Goal: Task Accomplishment & Management: Manage account settings

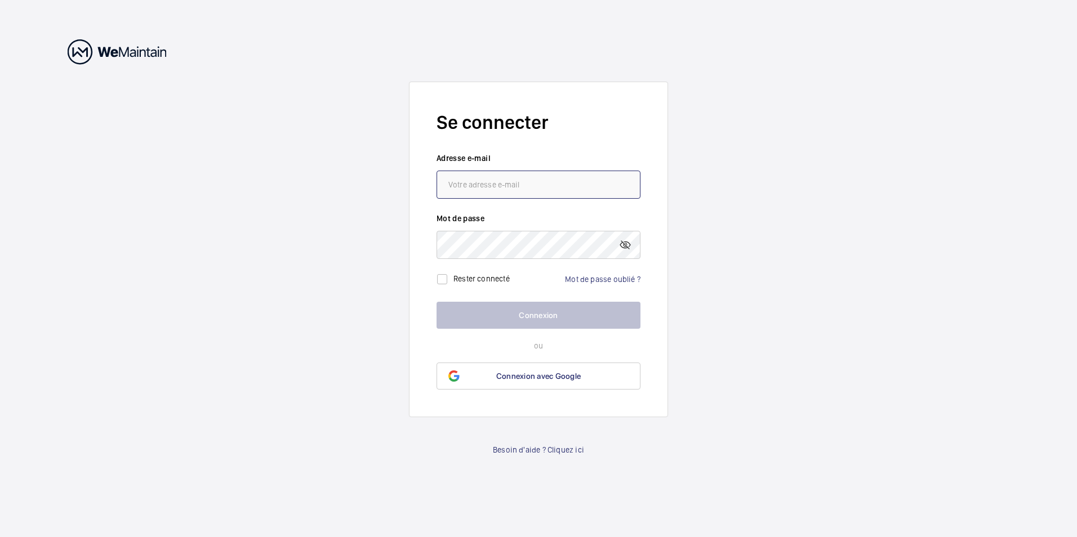
click at [506, 183] on input "email" at bounding box center [538, 185] width 204 height 28
type input "[EMAIL_ADDRESS][DOMAIN_NAME]"
click at [630, 244] on mat-icon at bounding box center [625, 245] width 14 height 14
click at [615, 275] on link "Mot de passe oublié ?" at bounding box center [602, 279] width 75 height 9
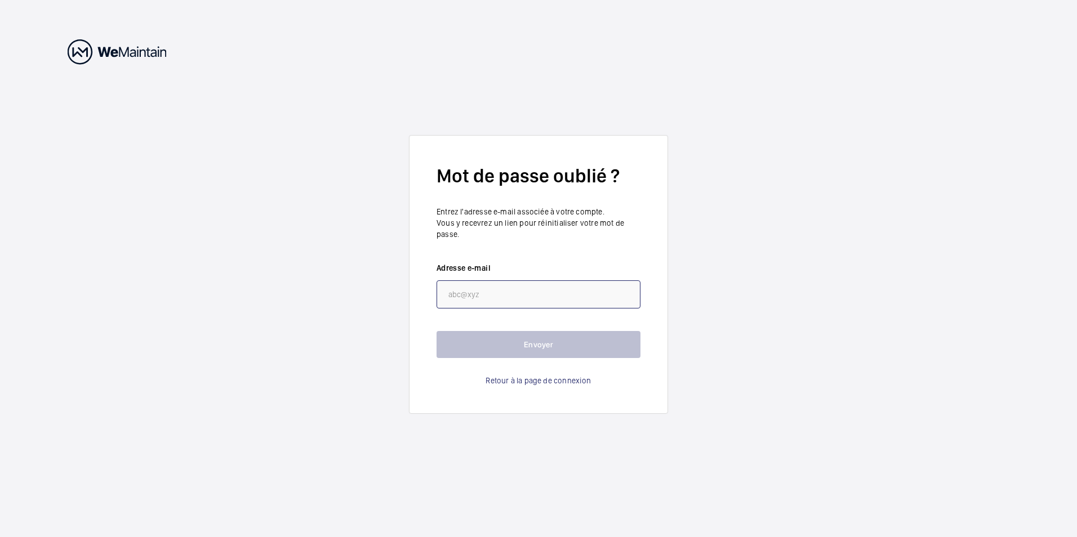
click at [524, 291] on input "email" at bounding box center [538, 294] width 204 height 28
type input "[EMAIL_ADDRESS][DOMAIN_NAME]"
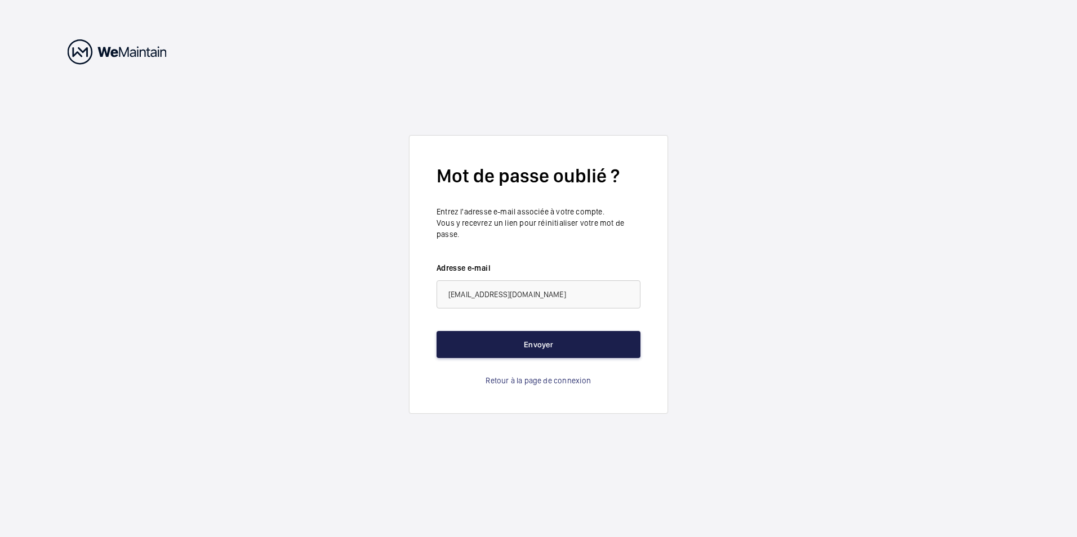
click at [511, 354] on button "Envoyer" at bounding box center [538, 344] width 204 height 27
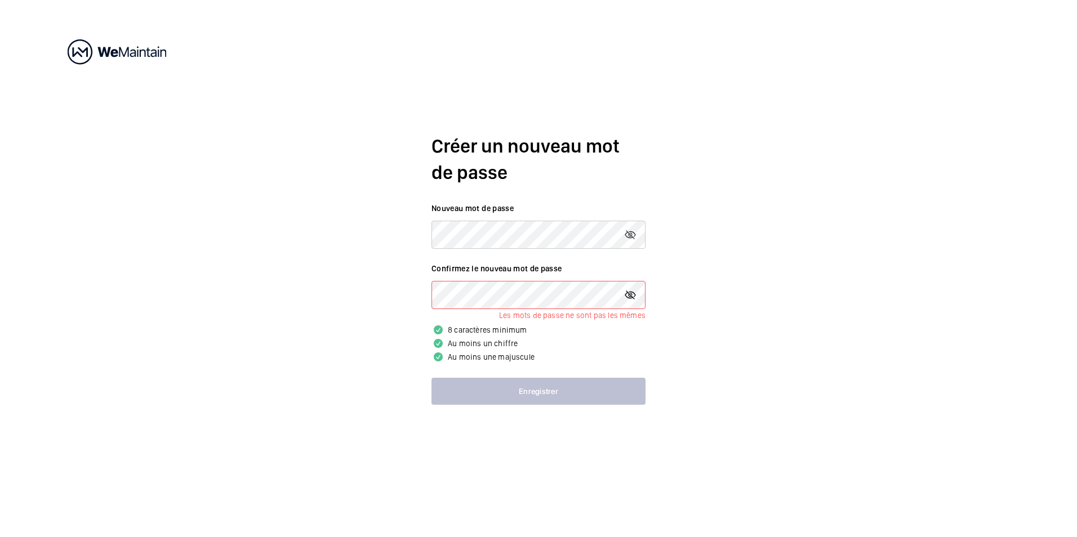
click at [627, 295] on mat-icon at bounding box center [630, 295] width 14 height 14
click at [525, 250] on form "Nouveau mot de passe Confirmez le nouveau mot de passe Les mots de passe ne son…" at bounding box center [538, 304] width 214 height 202
click at [520, 371] on form "Nouveau mot de passe Confirmez le nouveau mot de passe Les mots de passe ne son…" at bounding box center [538, 304] width 214 height 202
click at [240, 304] on div "Créer un nouveau mot de passe Nouveau mot de passe Confirmez le nouveau mot de …" at bounding box center [538, 268] width 1077 height 537
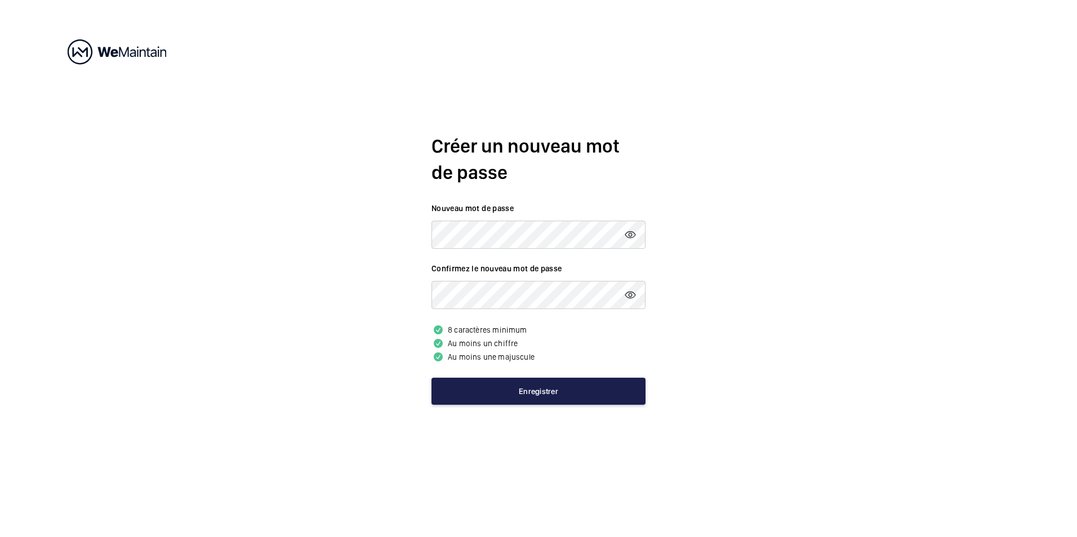
click at [517, 392] on button "Enregistrer" at bounding box center [538, 391] width 214 height 27
